Goal: Task Accomplishment & Management: Use online tool/utility

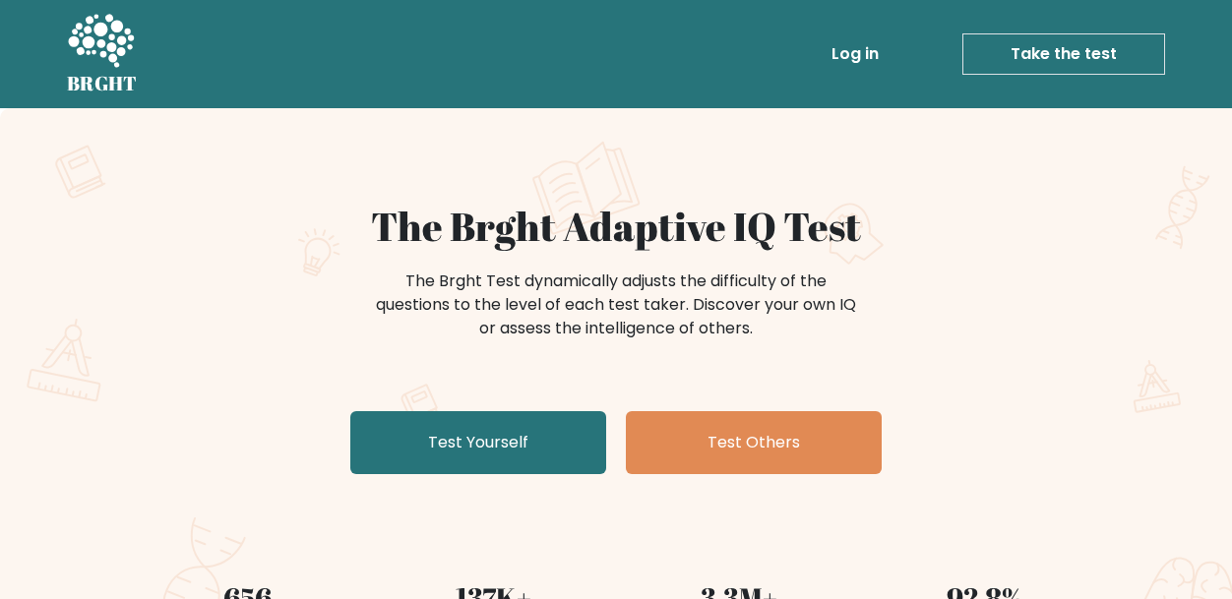
scroll to position [53, 0]
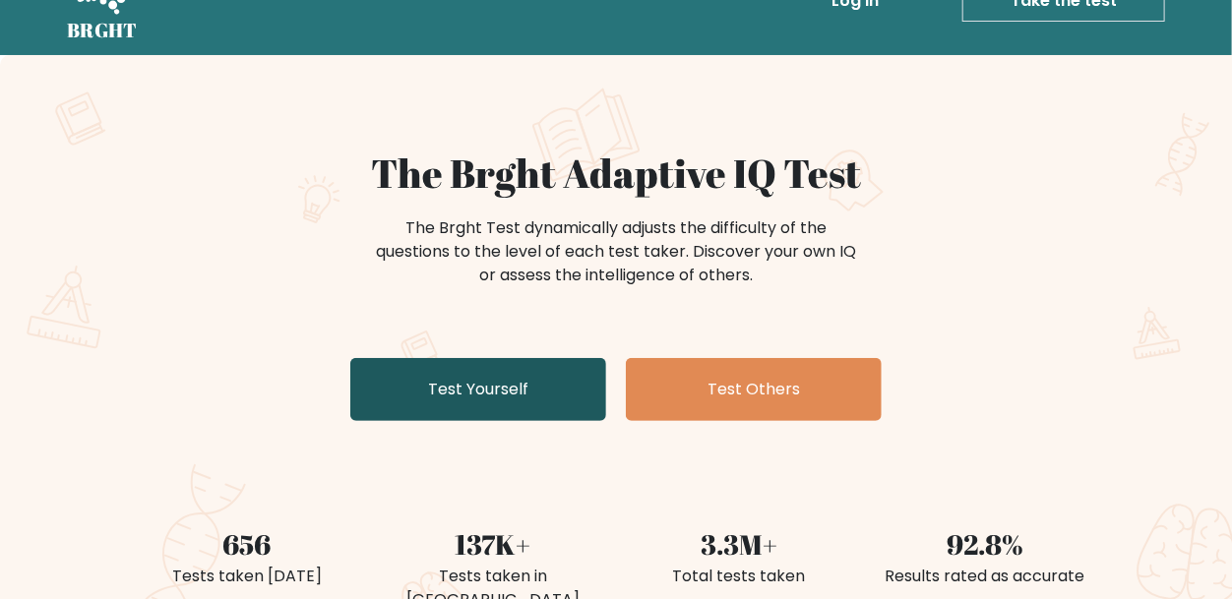
click at [574, 377] on link "Test Yourself" at bounding box center [478, 389] width 256 height 63
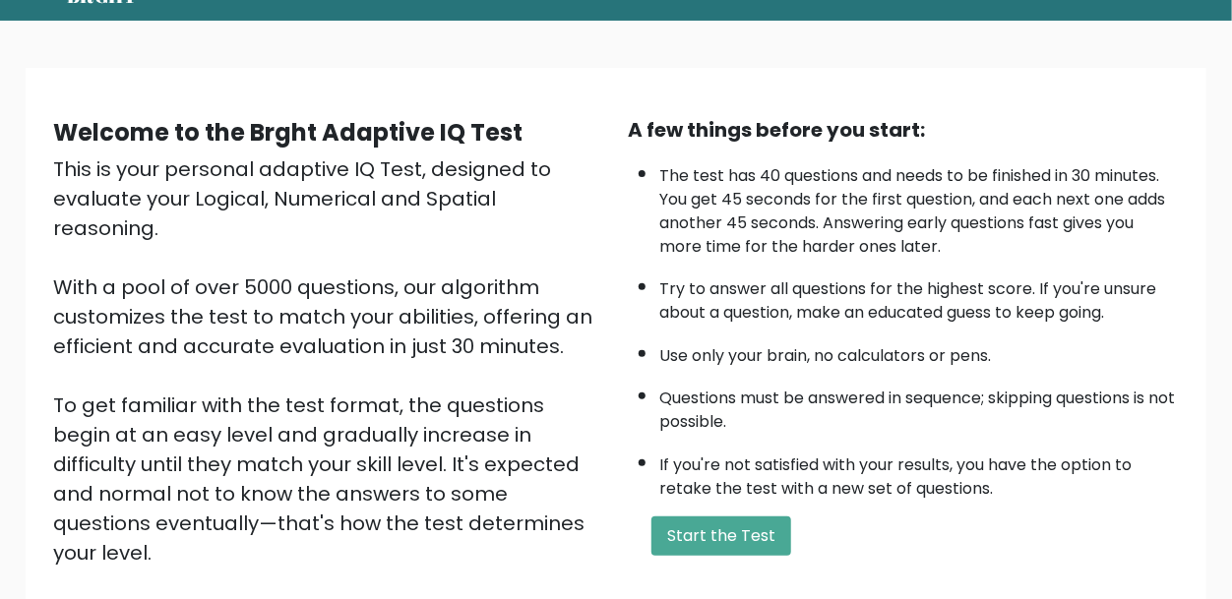
scroll to position [83, 0]
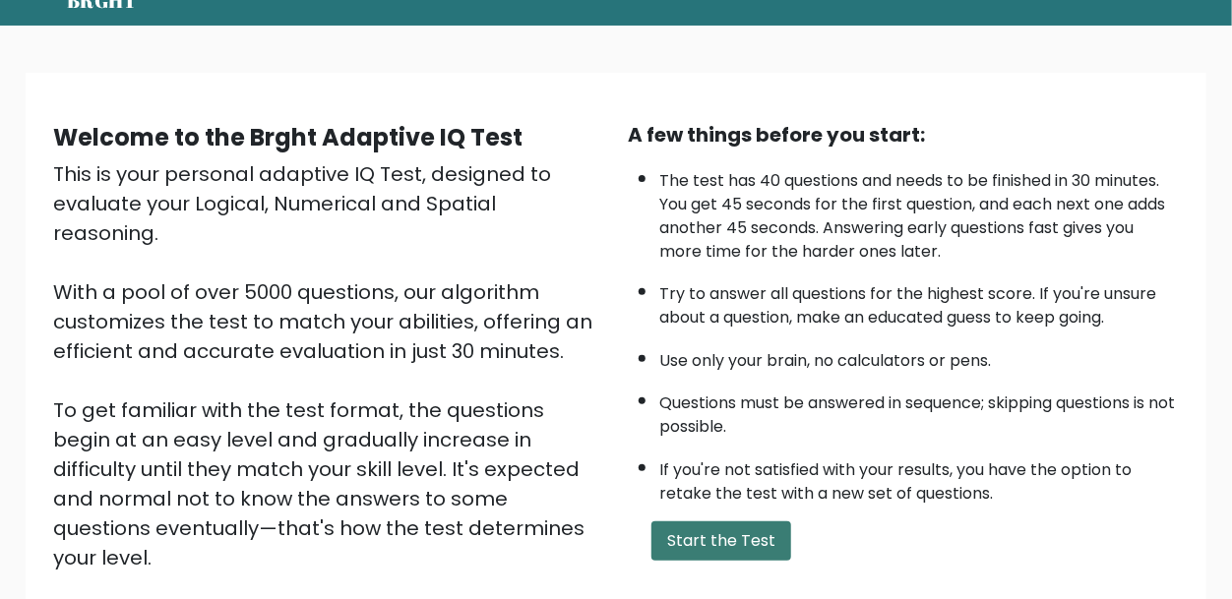
click at [694, 535] on button "Start the Test" at bounding box center [721, 541] width 140 height 39
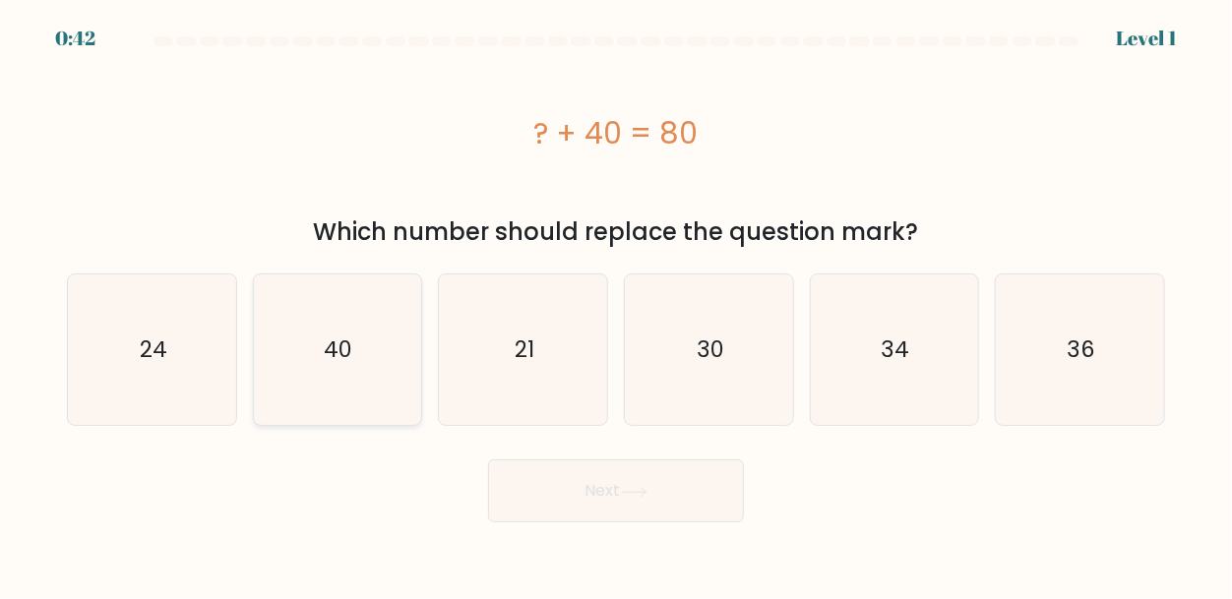
click at [336, 365] on text "40" at bounding box center [339, 350] width 29 height 31
click at [616, 305] on input "b. 40" at bounding box center [616, 302] width 1 height 5
radio input "true"
click at [534, 500] on button "Next" at bounding box center [616, 491] width 256 height 63
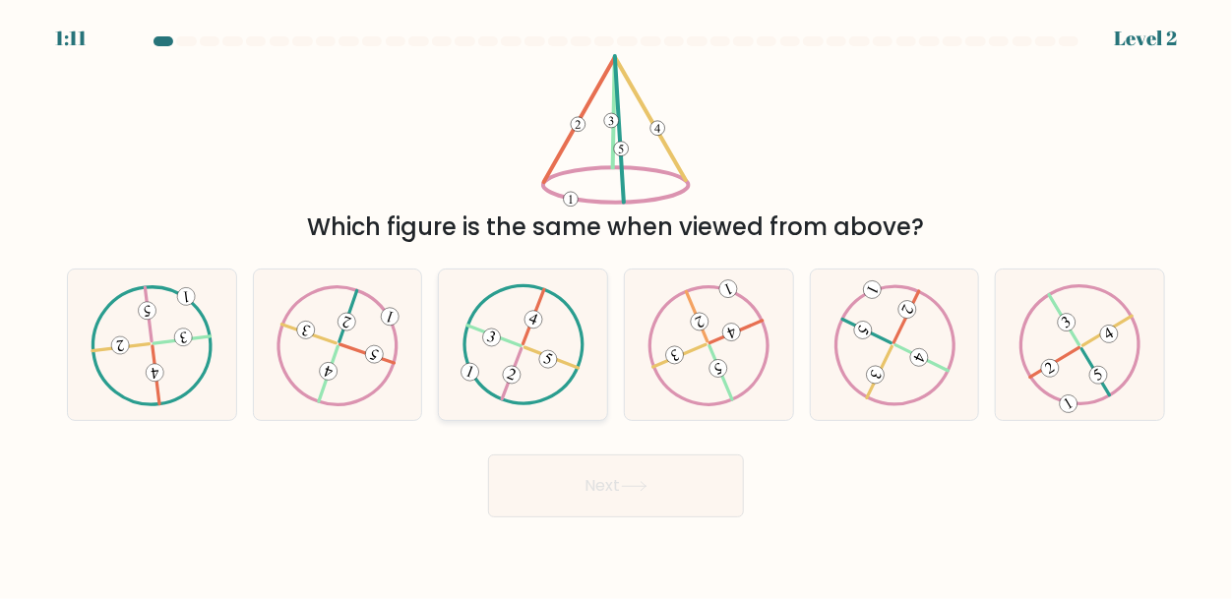
click at [521, 391] on icon at bounding box center [524, 344] width 122 height 121
click at [616, 305] on input "c." at bounding box center [616, 302] width 1 height 5
radio input "true"
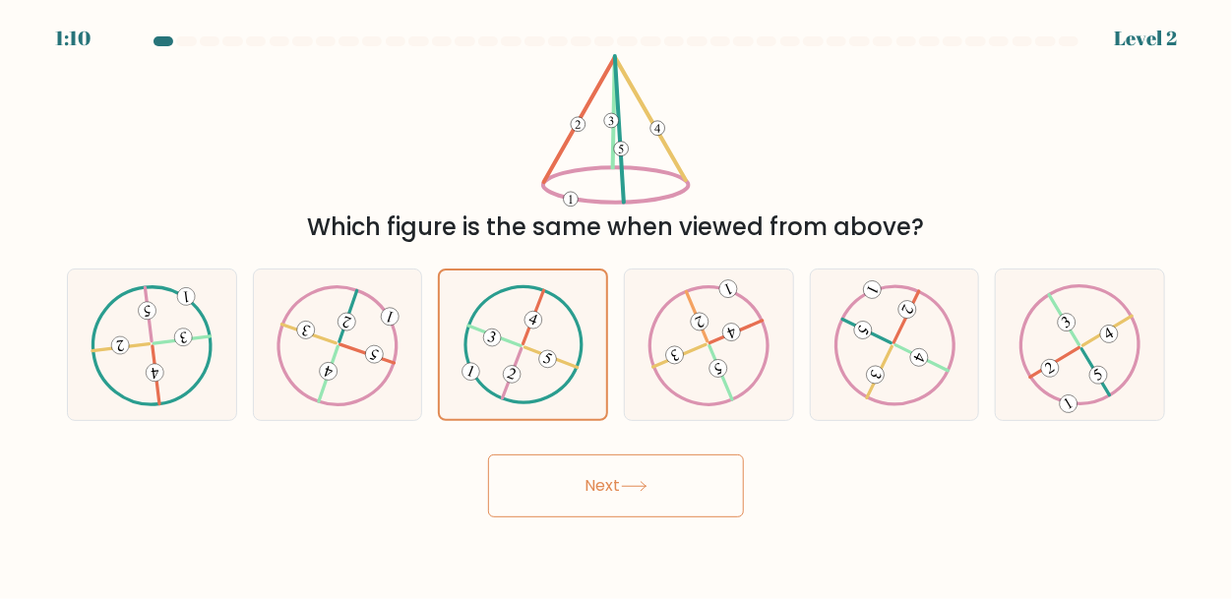
click at [628, 506] on button "Next" at bounding box center [616, 486] width 256 height 63
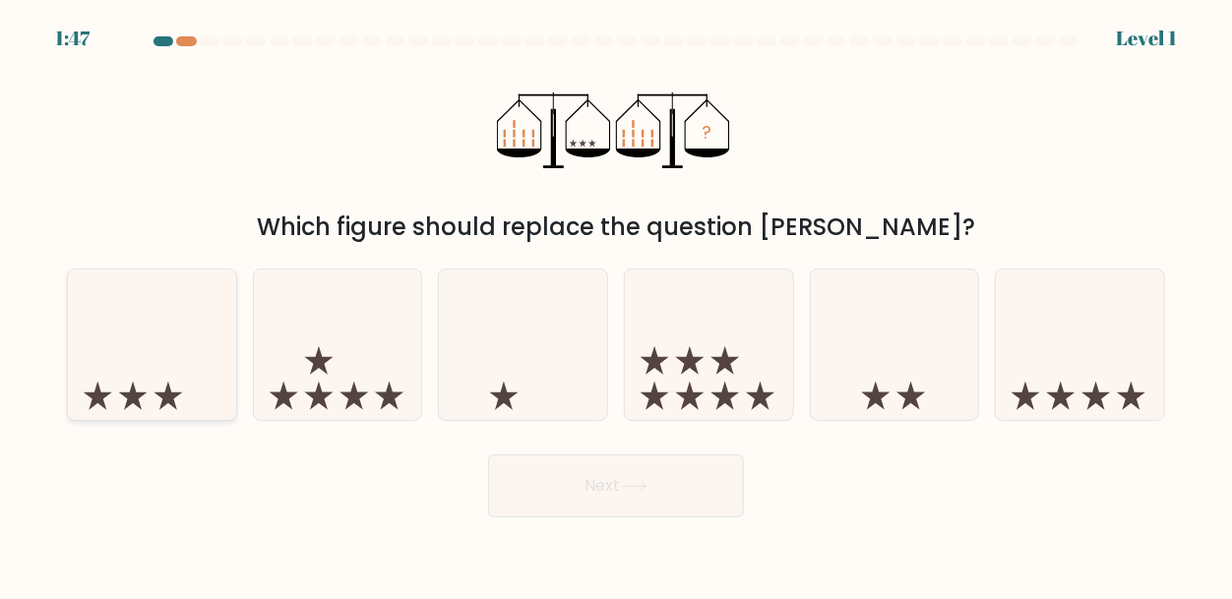
click at [196, 401] on icon at bounding box center [152, 345] width 168 height 139
click at [616, 305] on input "a." at bounding box center [616, 302] width 1 height 5
radio input "true"
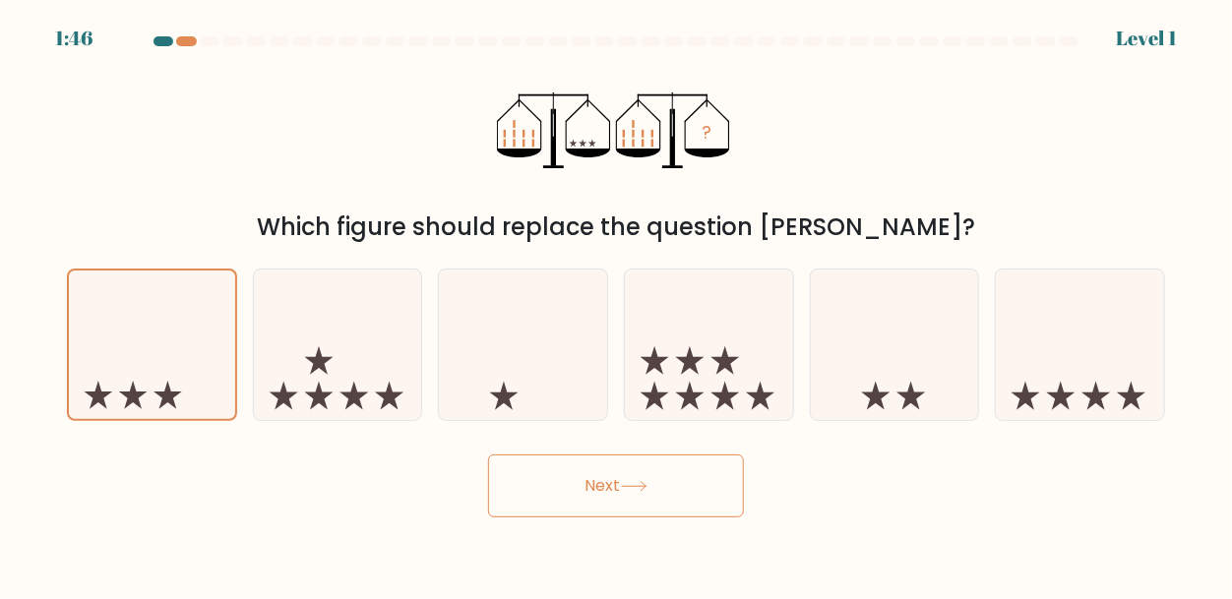
click at [516, 489] on button "Next" at bounding box center [616, 486] width 256 height 63
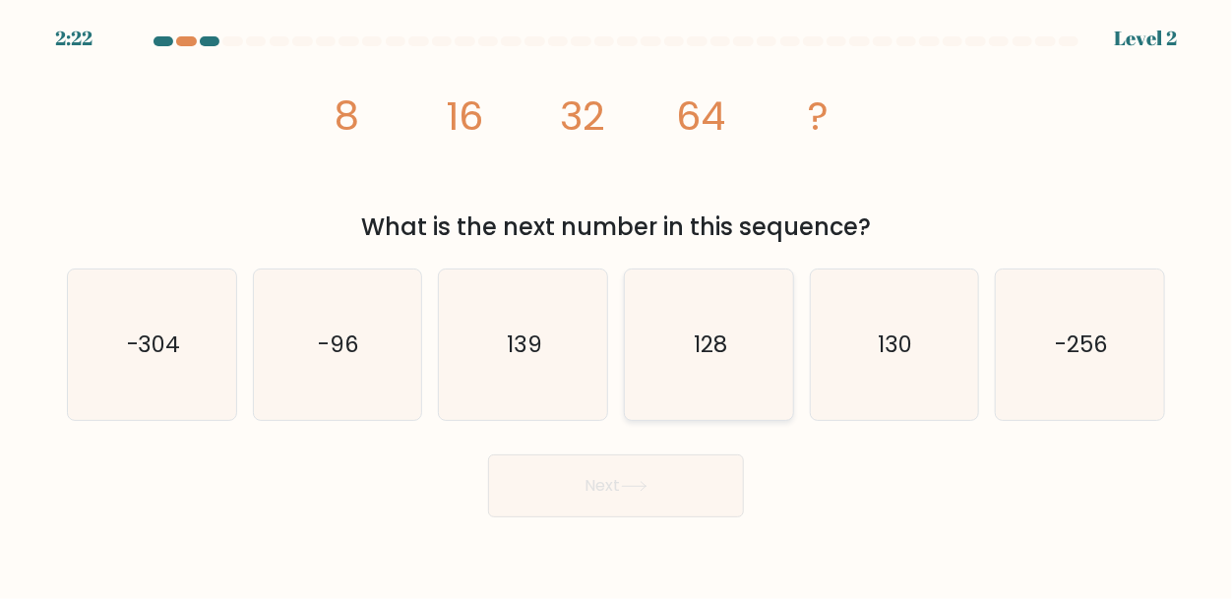
click at [699, 398] on icon "128" at bounding box center [709, 345] width 151 height 151
click at [617, 305] on input "d. 128" at bounding box center [616, 302] width 1 height 5
radio input "true"
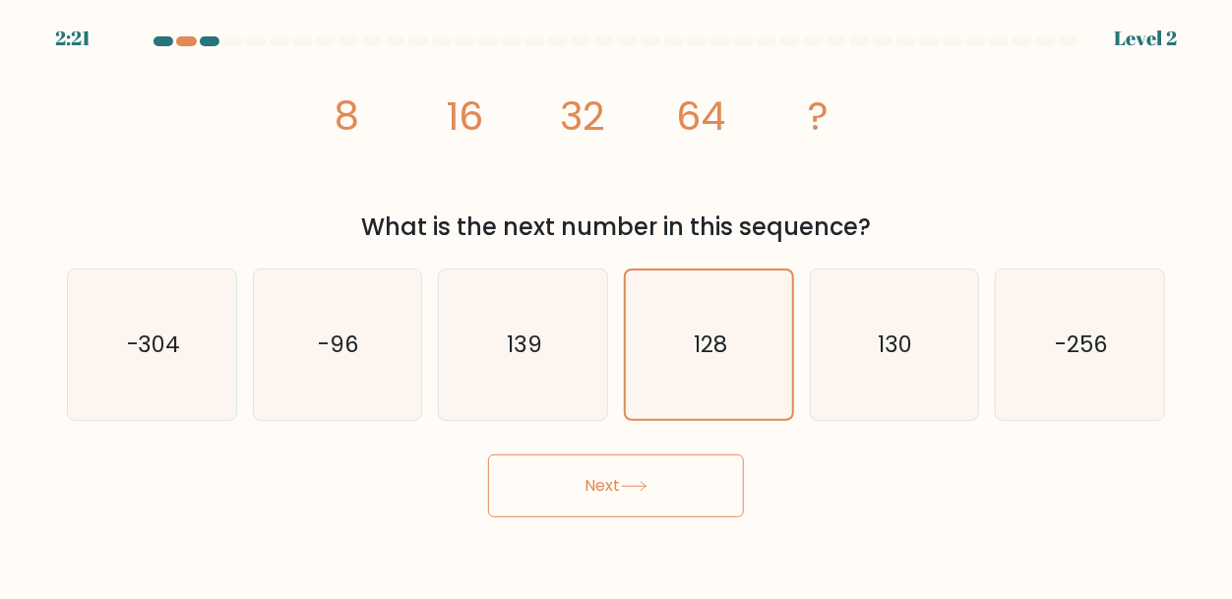
click at [661, 503] on button "Next" at bounding box center [616, 486] width 256 height 63
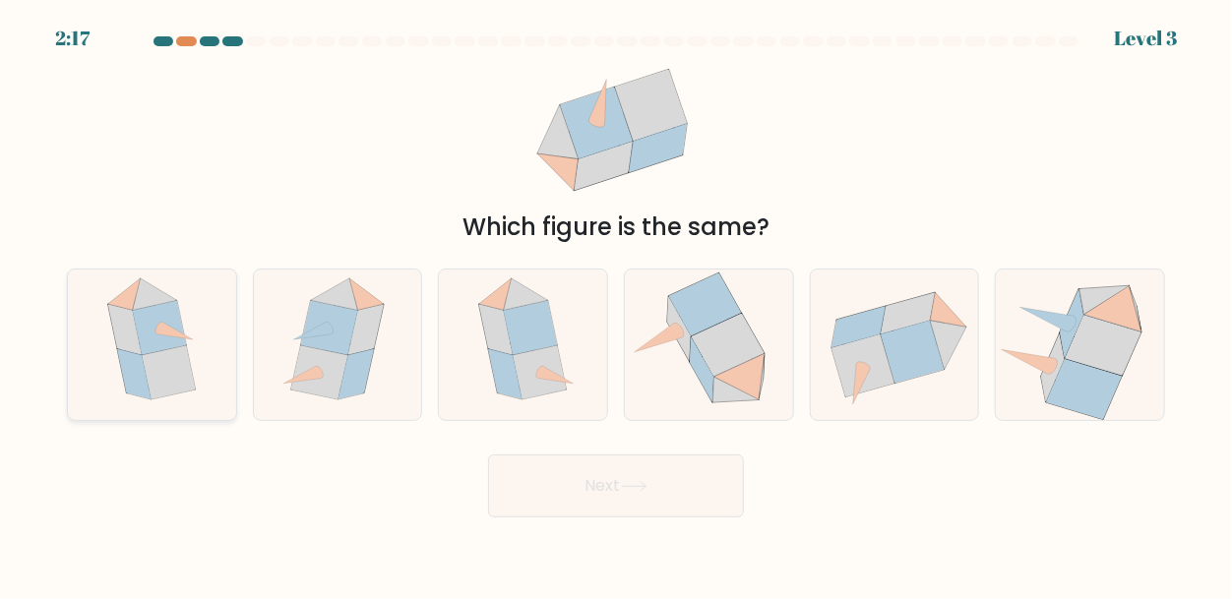
click at [142, 318] on icon at bounding box center [159, 328] width 53 height 54
click at [616, 305] on input "a." at bounding box center [616, 302] width 1 height 5
radio input "true"
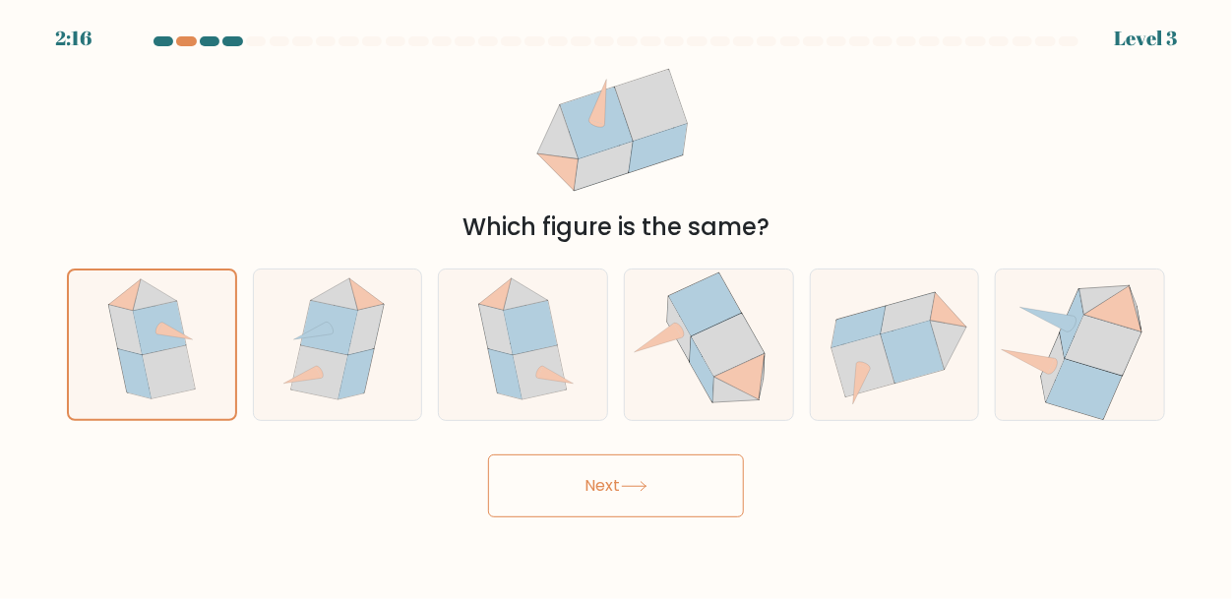
click at [577, 493] on button "Next" at bounding box center [616, 486] width 256 height 63
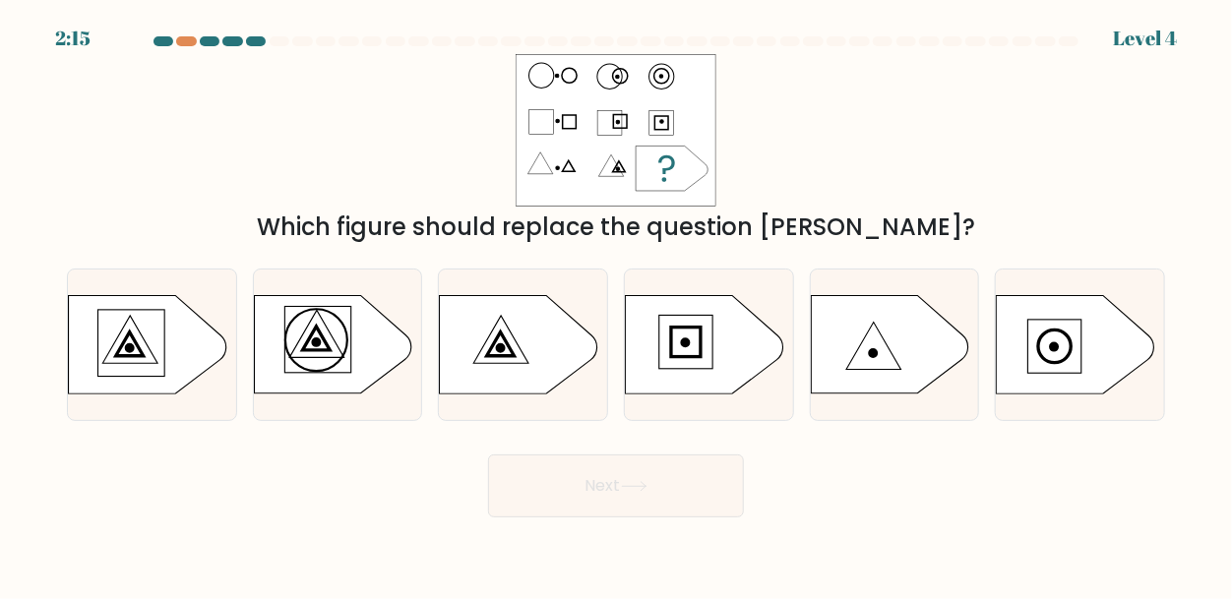
click at [578, 494] on button "Next" at bounding box center [616, 486] width 256 height 63
click at [376, 487] on div "Next" at bounding box center [616, 481] width 1122 height 73
click at [523, 368] on icon at bounding box center [518, 345] width 157 height 98
click at [616, 305] on input "c." at bounding box center [616, 302] width 1 height 5
radio input "true"
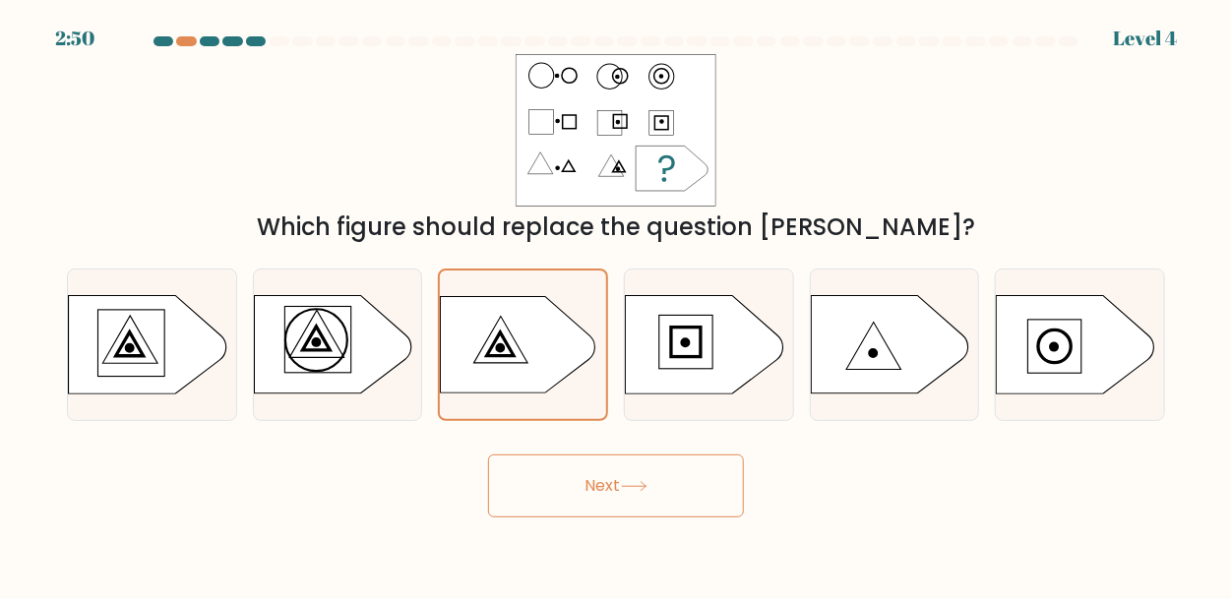
click at [626, 488] on icon at bounding box center [634, 486] width 27 height 11
